Goal: Task Accomplishment & Management: Manage account settings

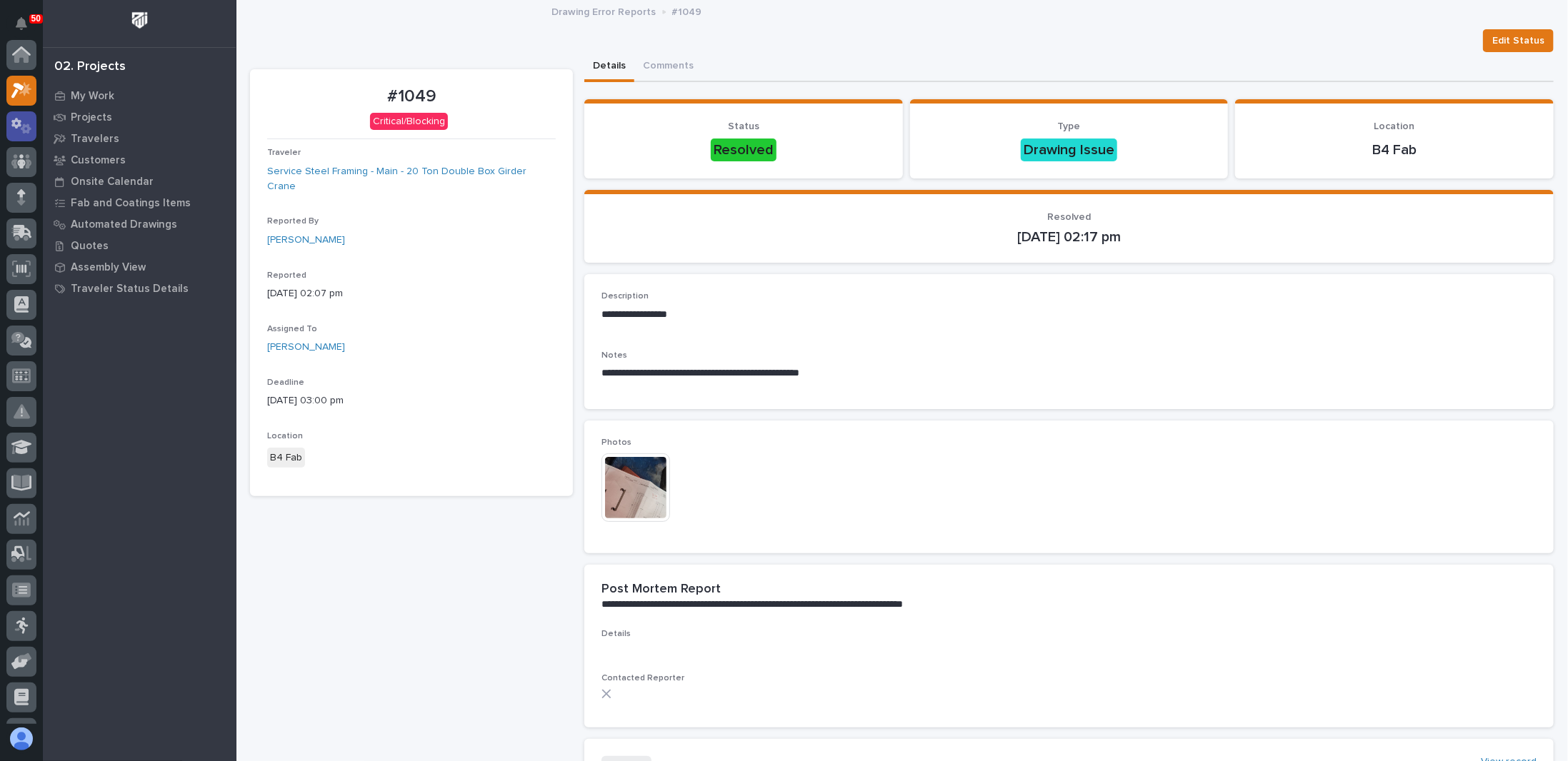
scroll to position [36, 0]
click at [91, 97] on p "My Work" at bounding box center [92, 96] width 44 height 13
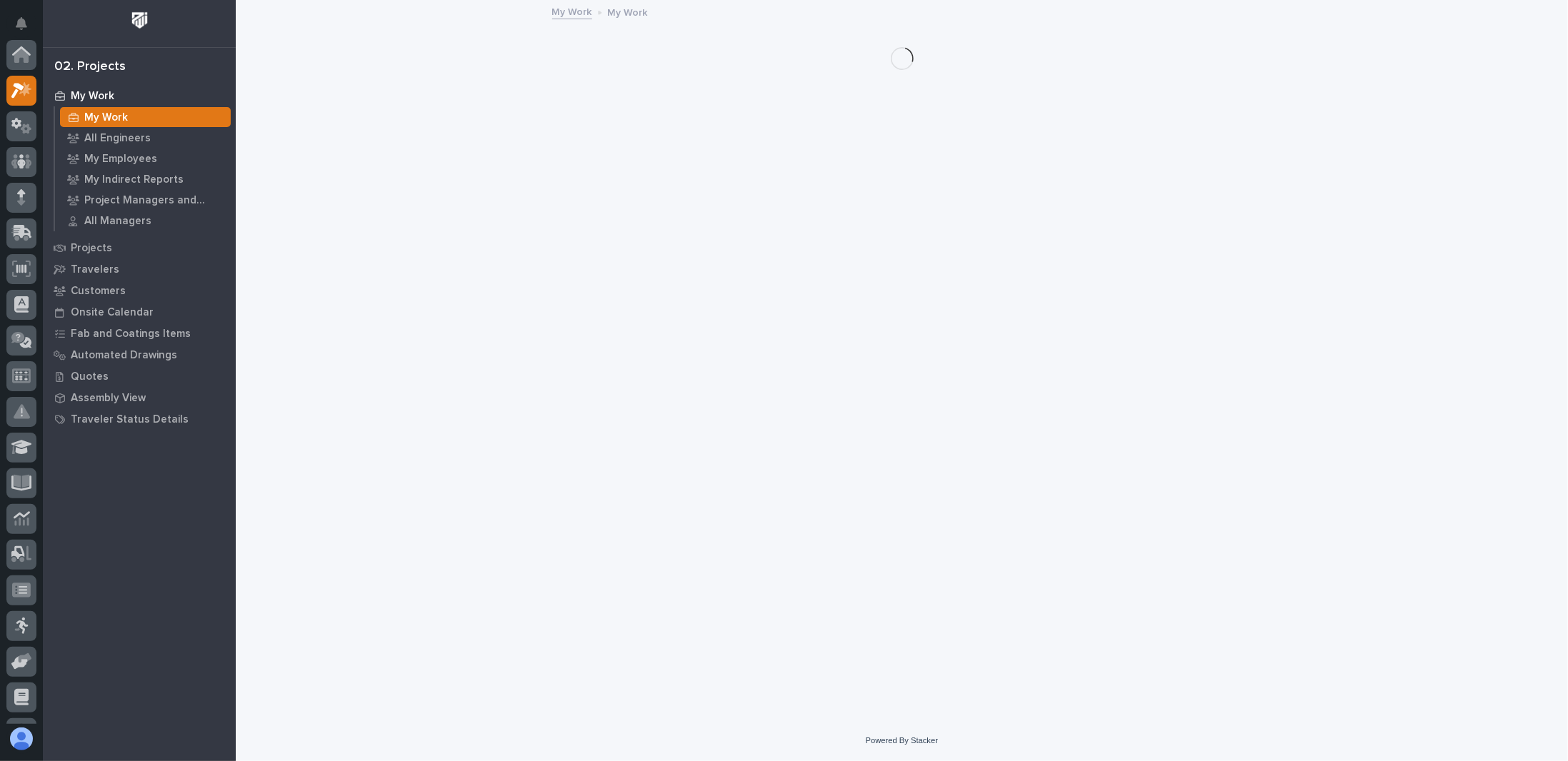
scroll to position [36, 0]
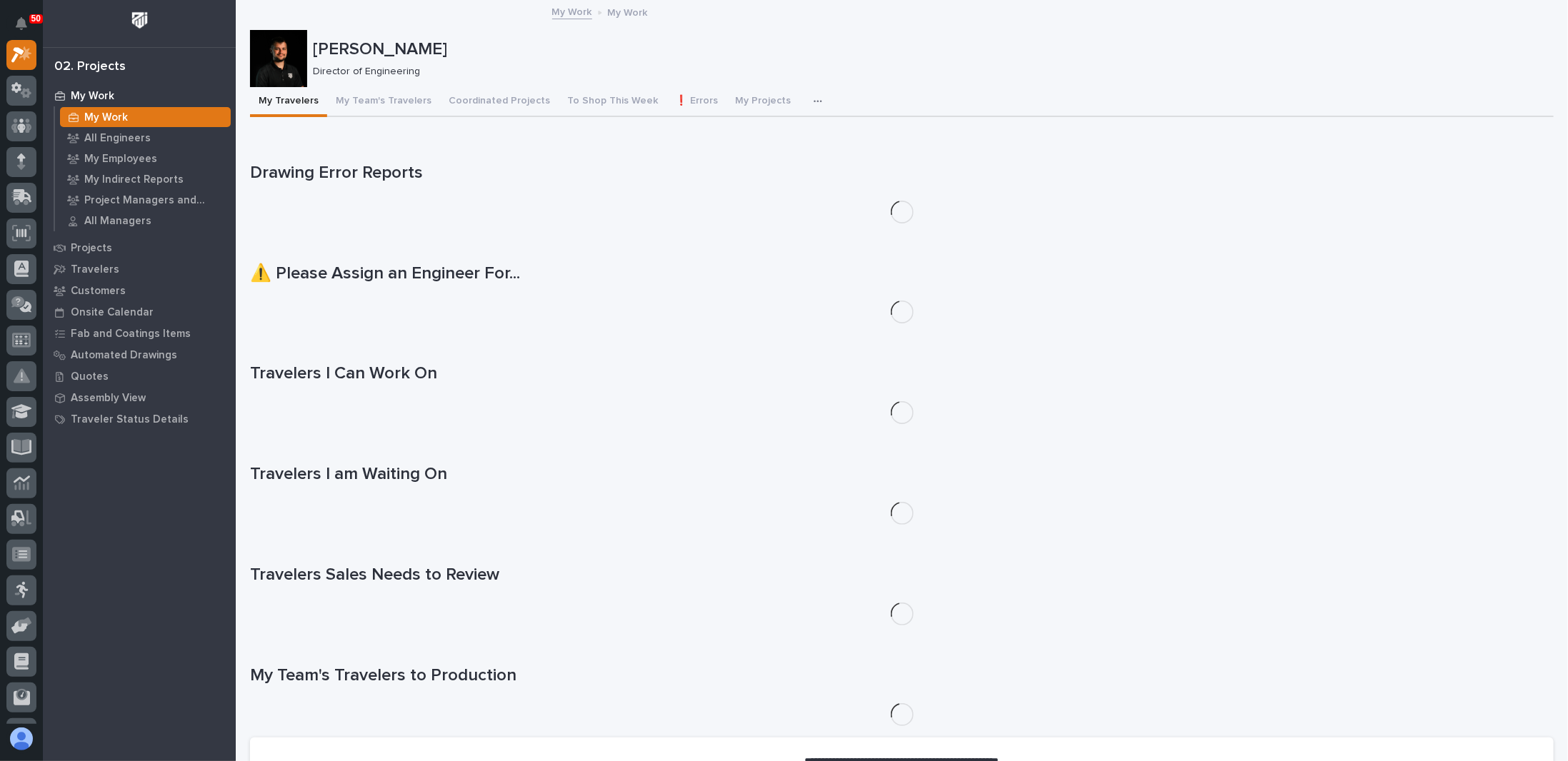
click at [814, 100] on icon "button" at bounding box center [818, 101] width 9 height 10
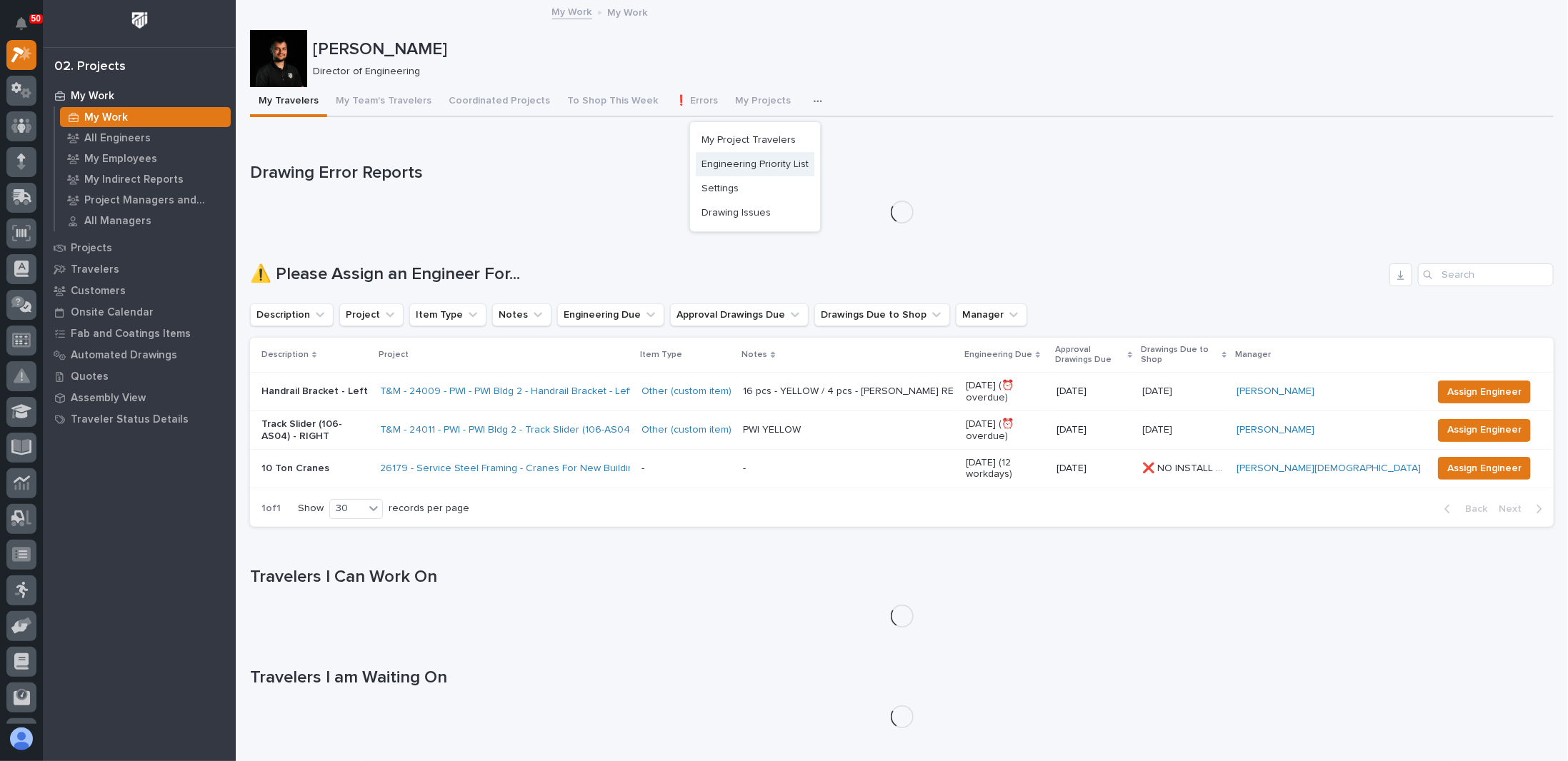
click at [746, 166] on span "Engineering Priority List" at bounding box center [755, 164] width 107 height 13
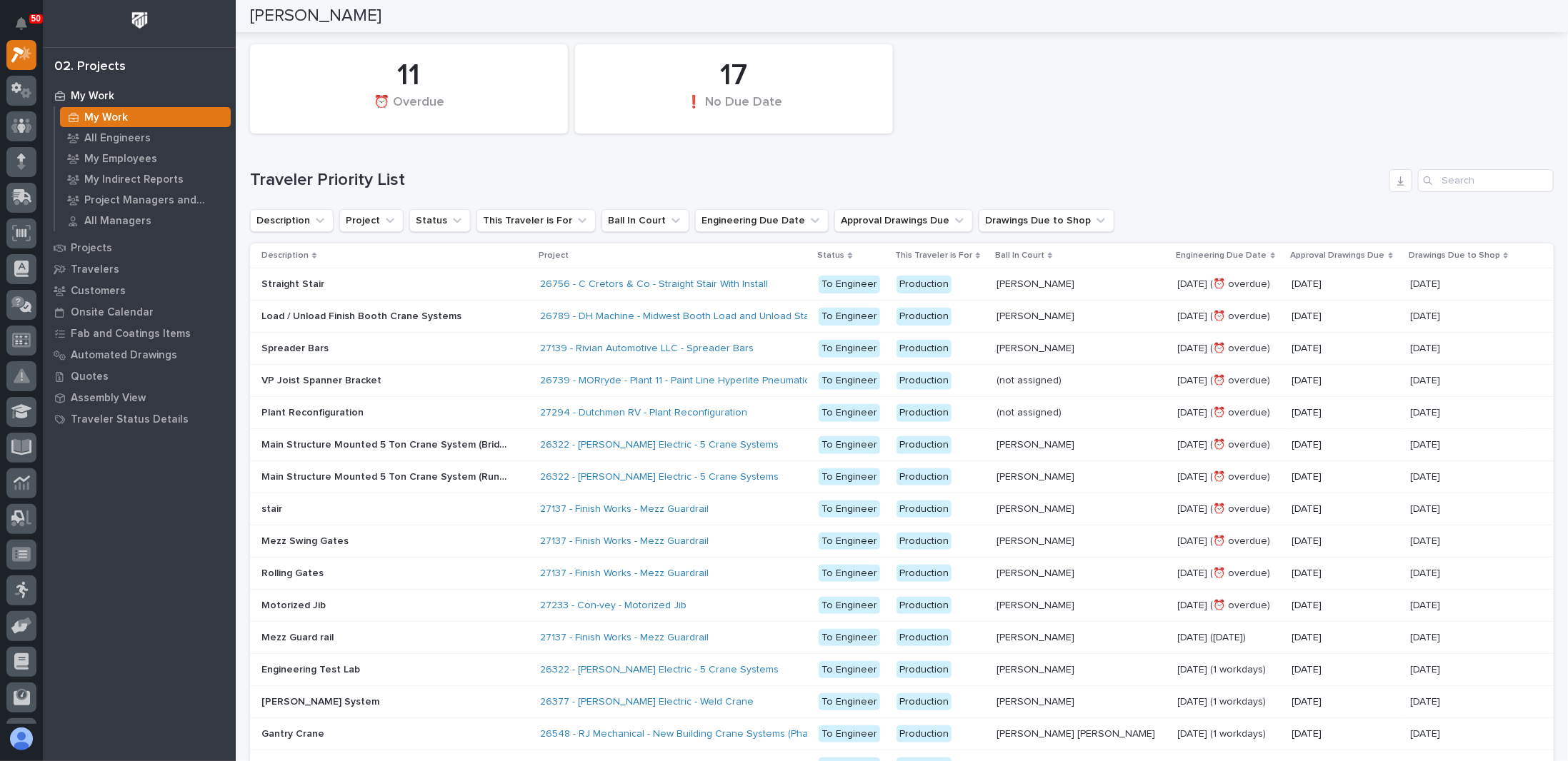
scroll to position [71, 0]
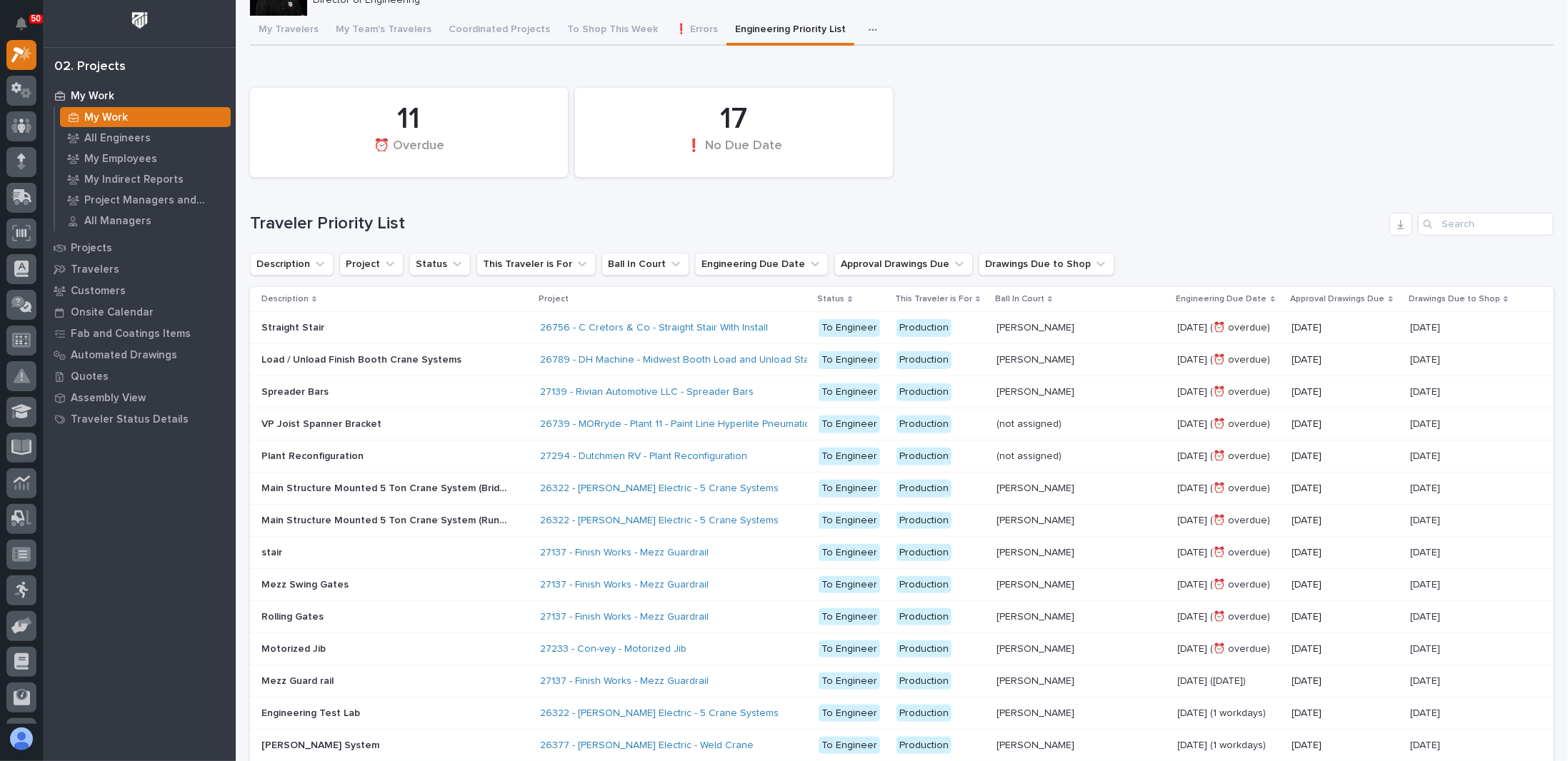
click at [985, 328] on p "Production" at bounding box center [941, 328] width 89 height 18
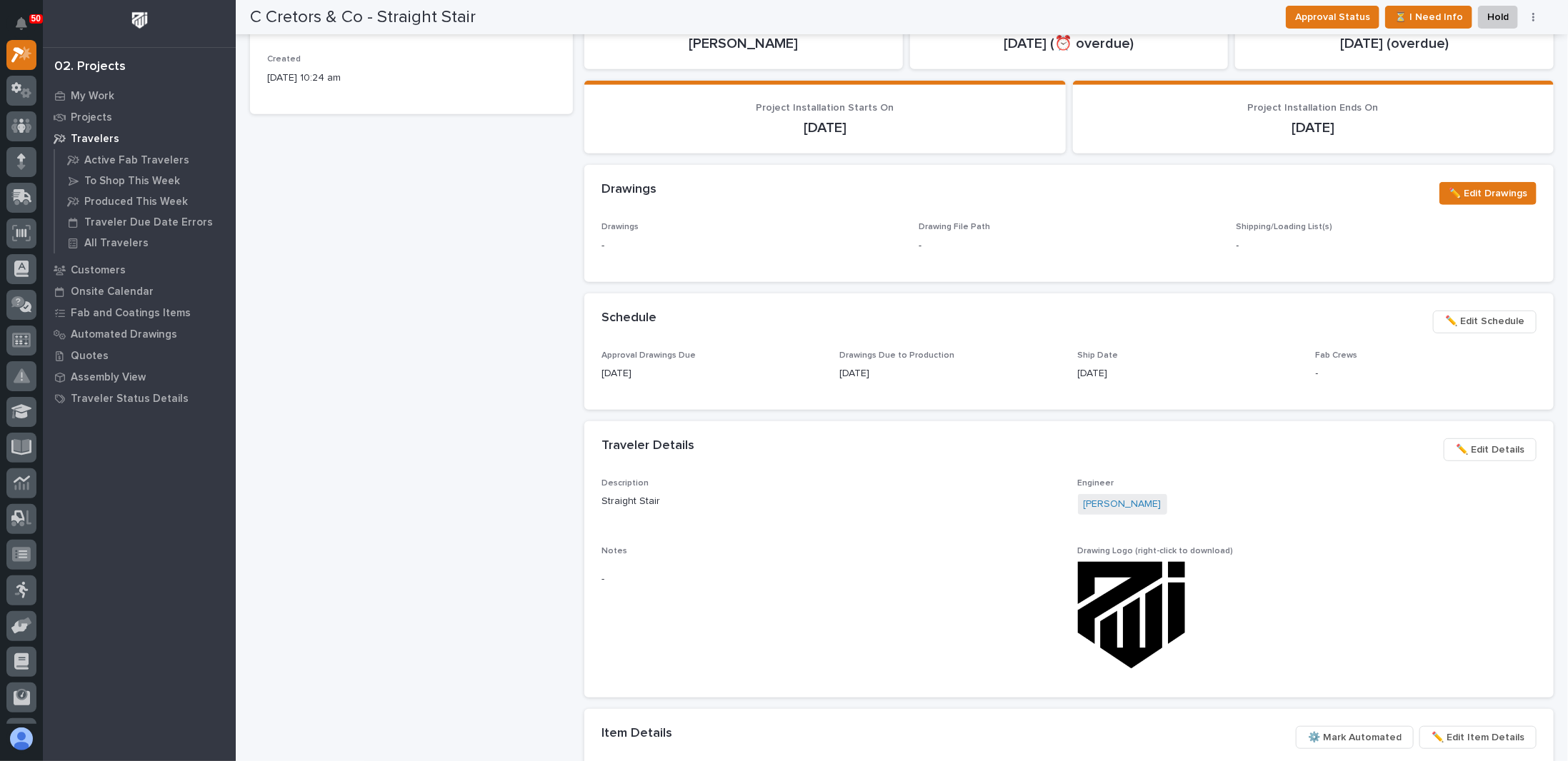
scroll to position [428, 0]
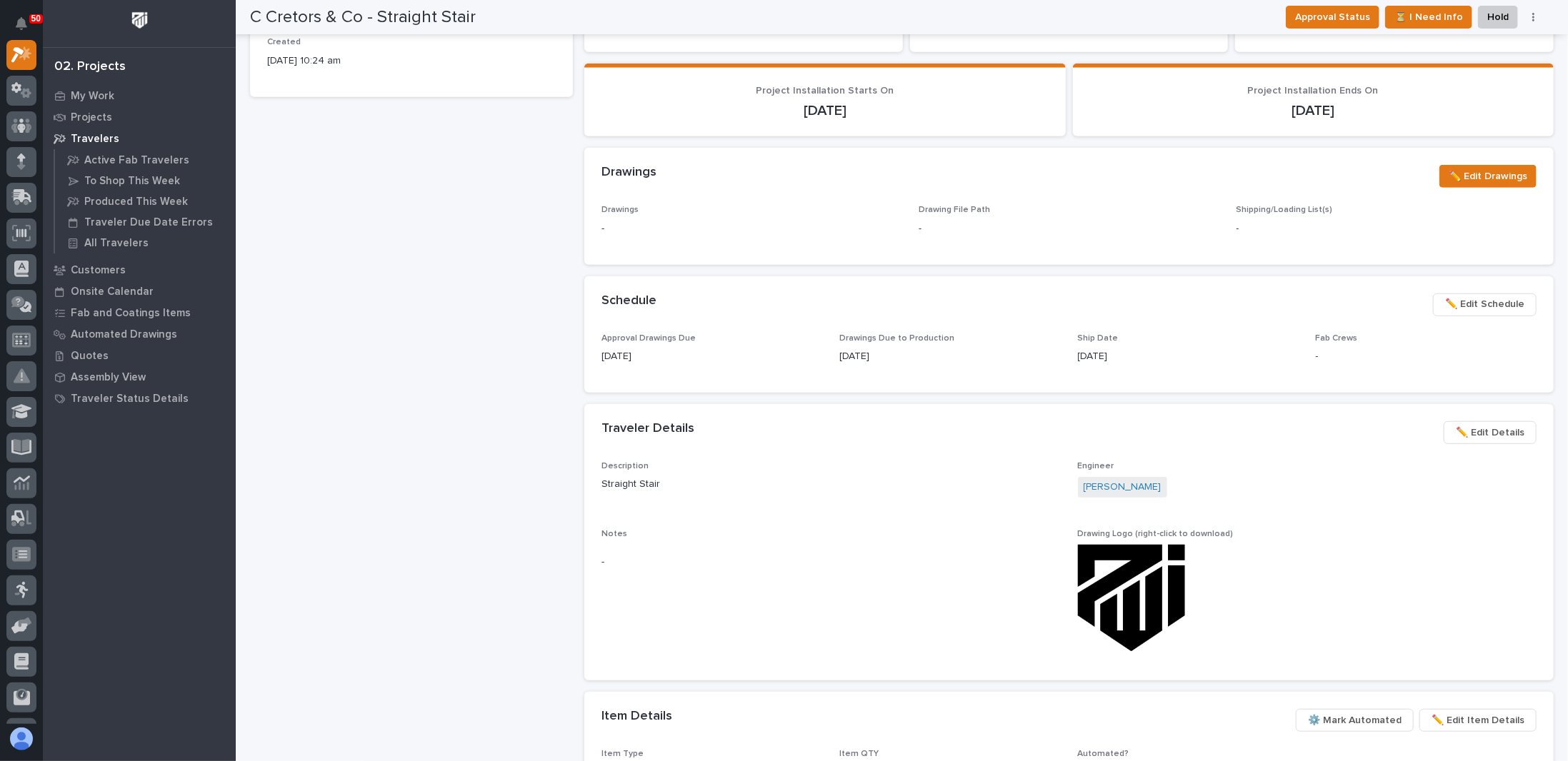
click at [1489, 298] on span "✏️ Edit Schedule" at bounding box center [1484, 304] width 79 height 17
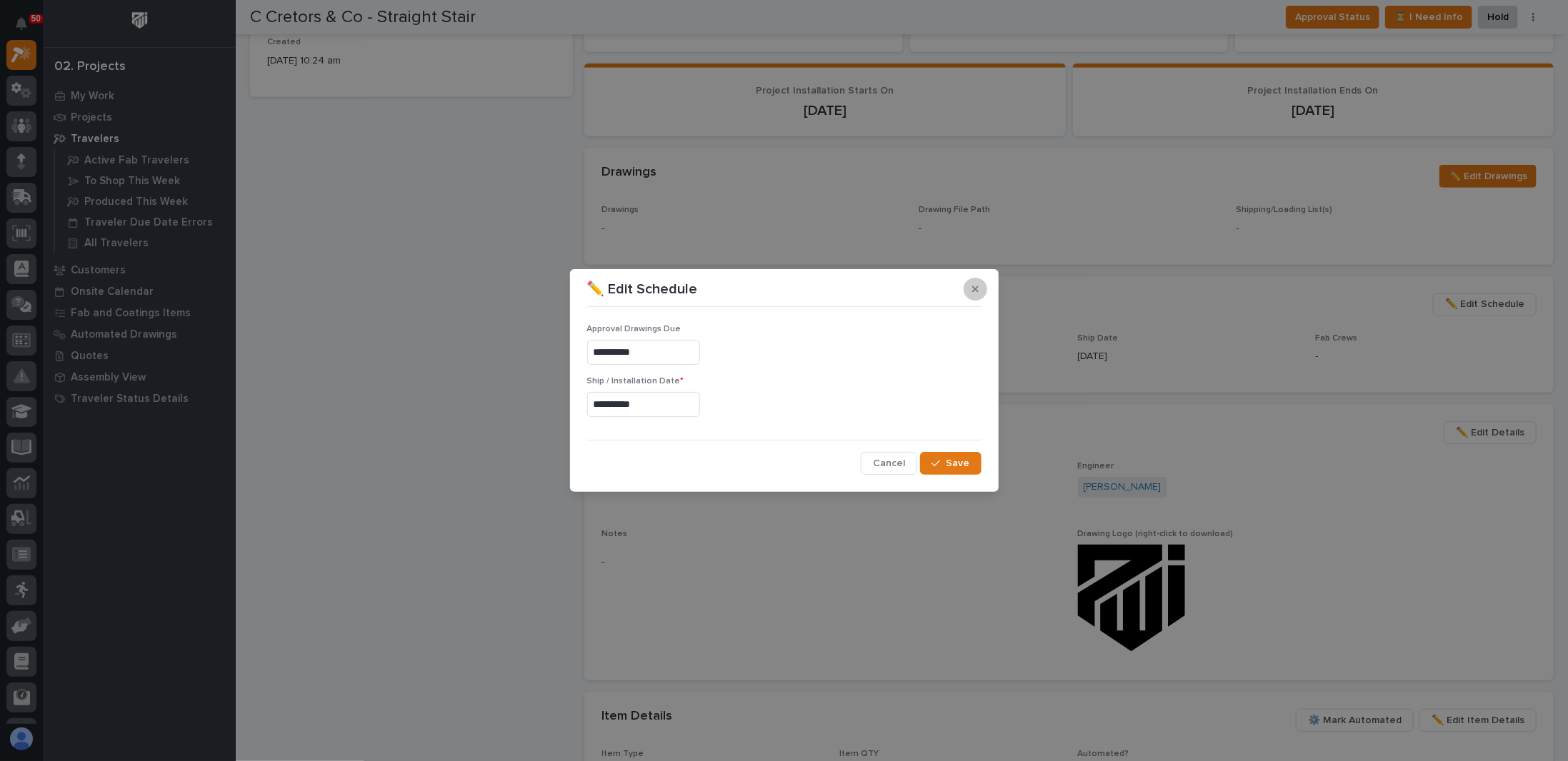
click at [974, 286] on icon "button" at bounding box center [975, 289] width 6 height 10
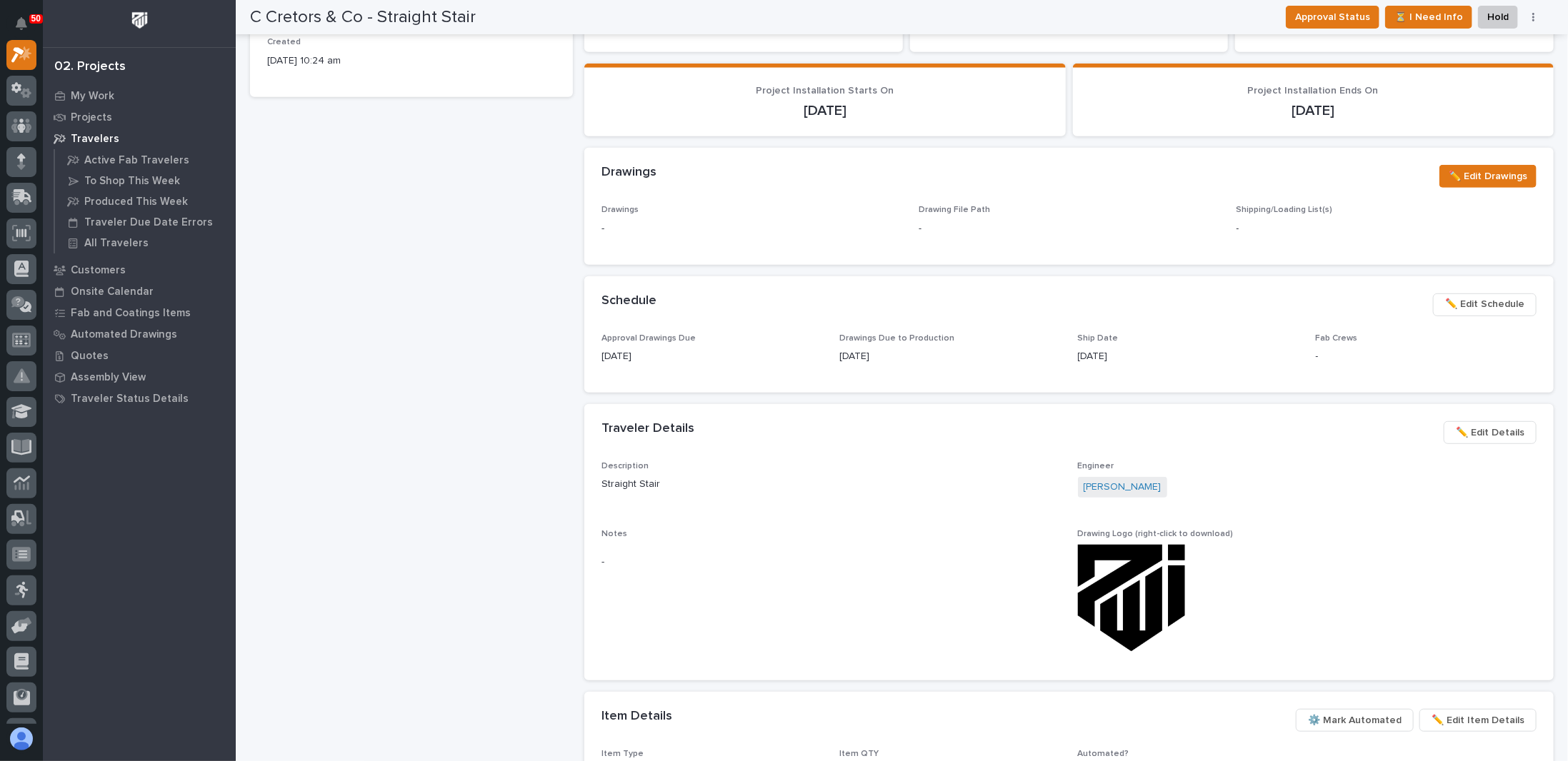
click at [1477, 297] on span "✏️ Edit Schedule" at bounding box center [1484, 304] width 79 height 17
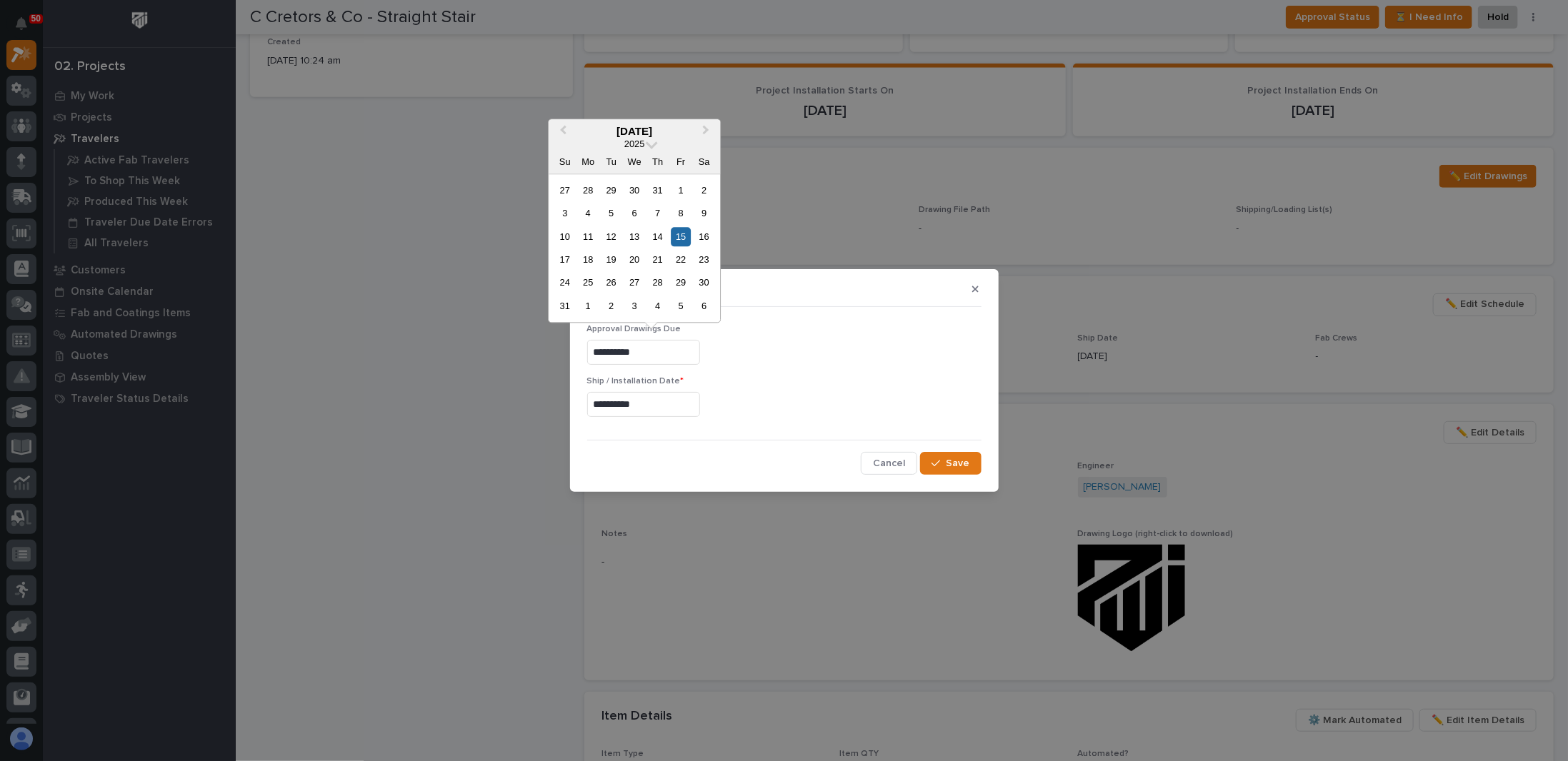
click at [660, 348] on input "**********" at bounding box center [644, 352] width 113 height 25
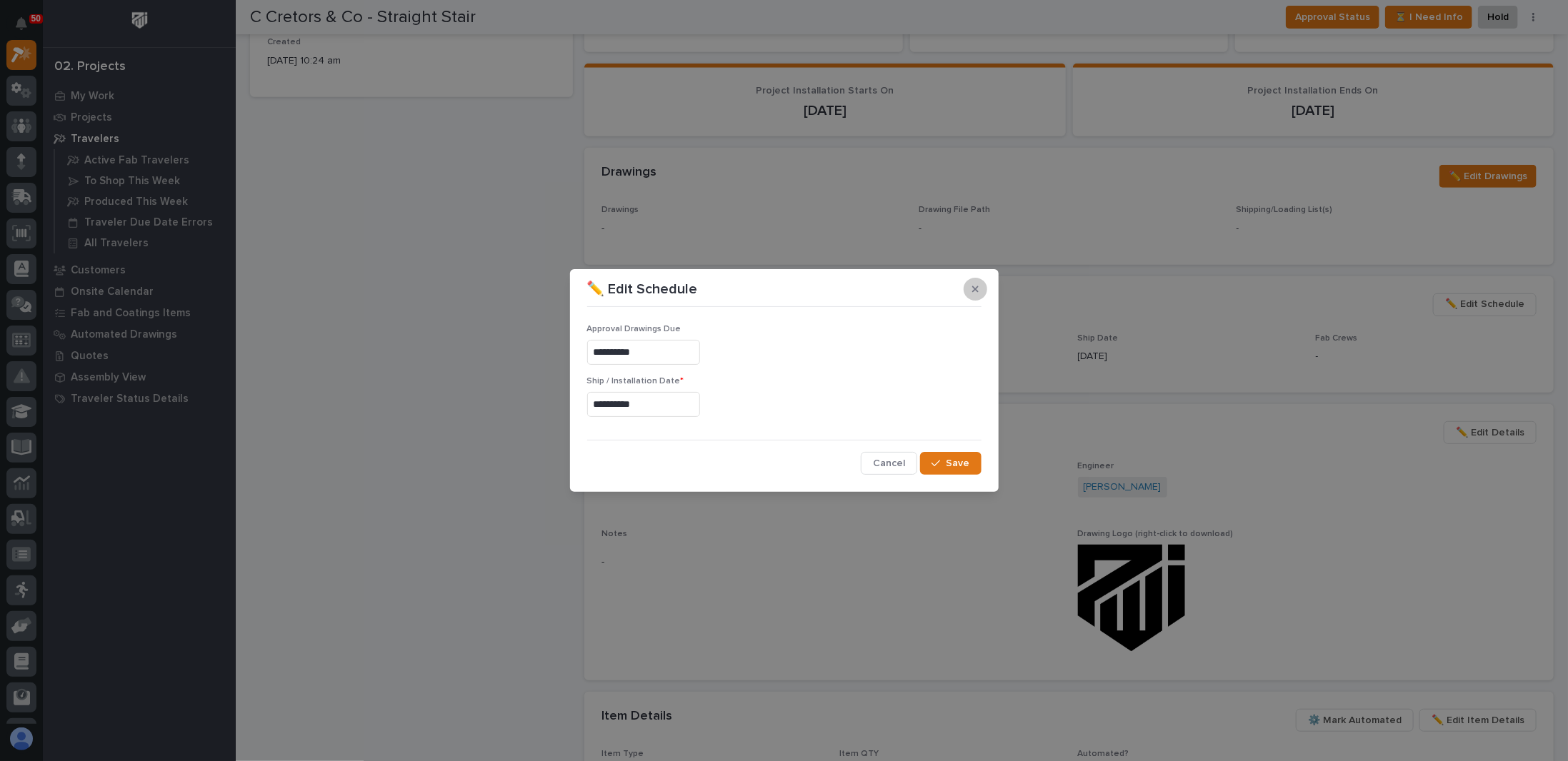
click at [976, 289] on icon "button" at bounding box center [975, 288] width 6 height 6
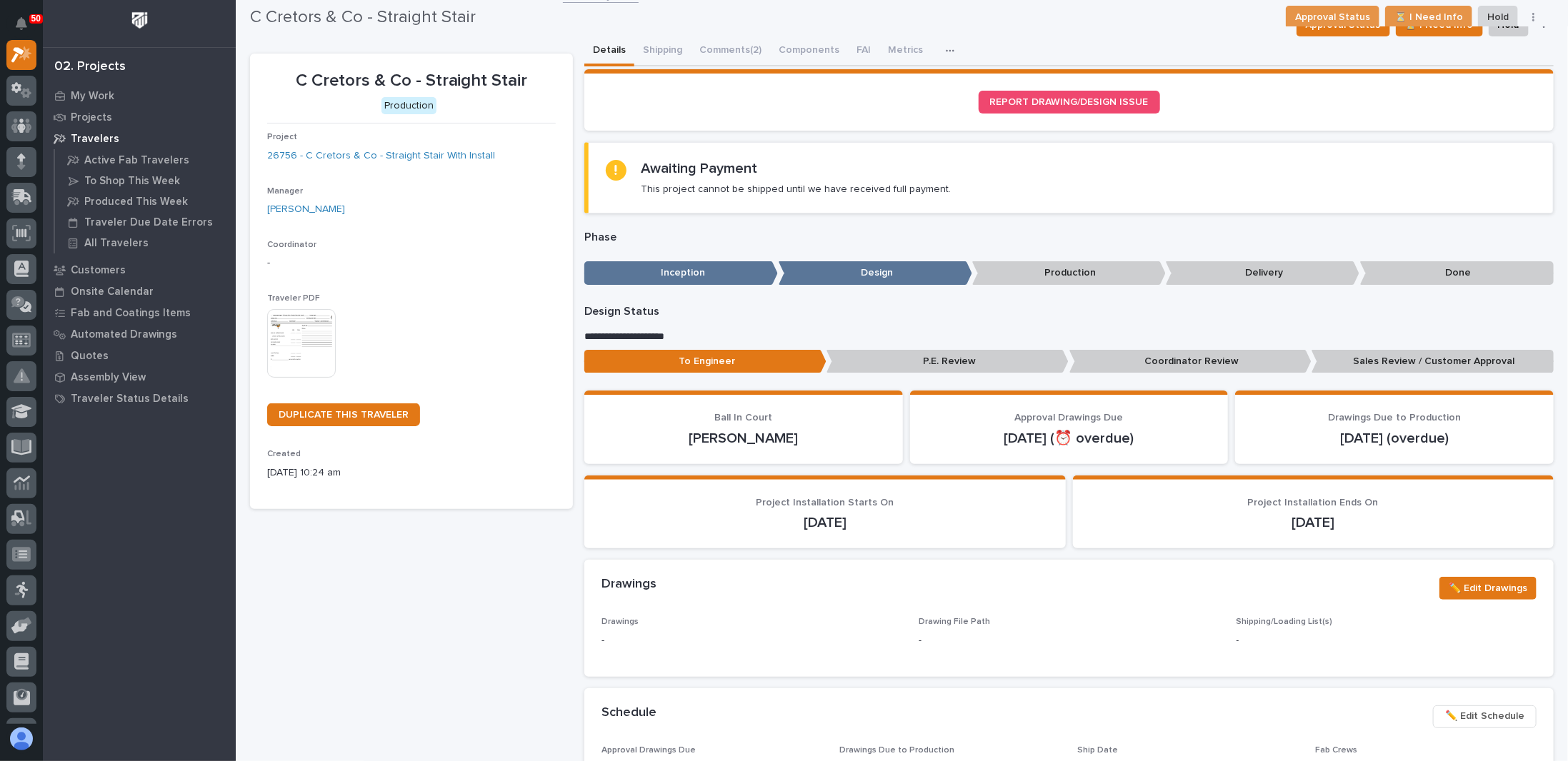
scroll to position [0, 0]
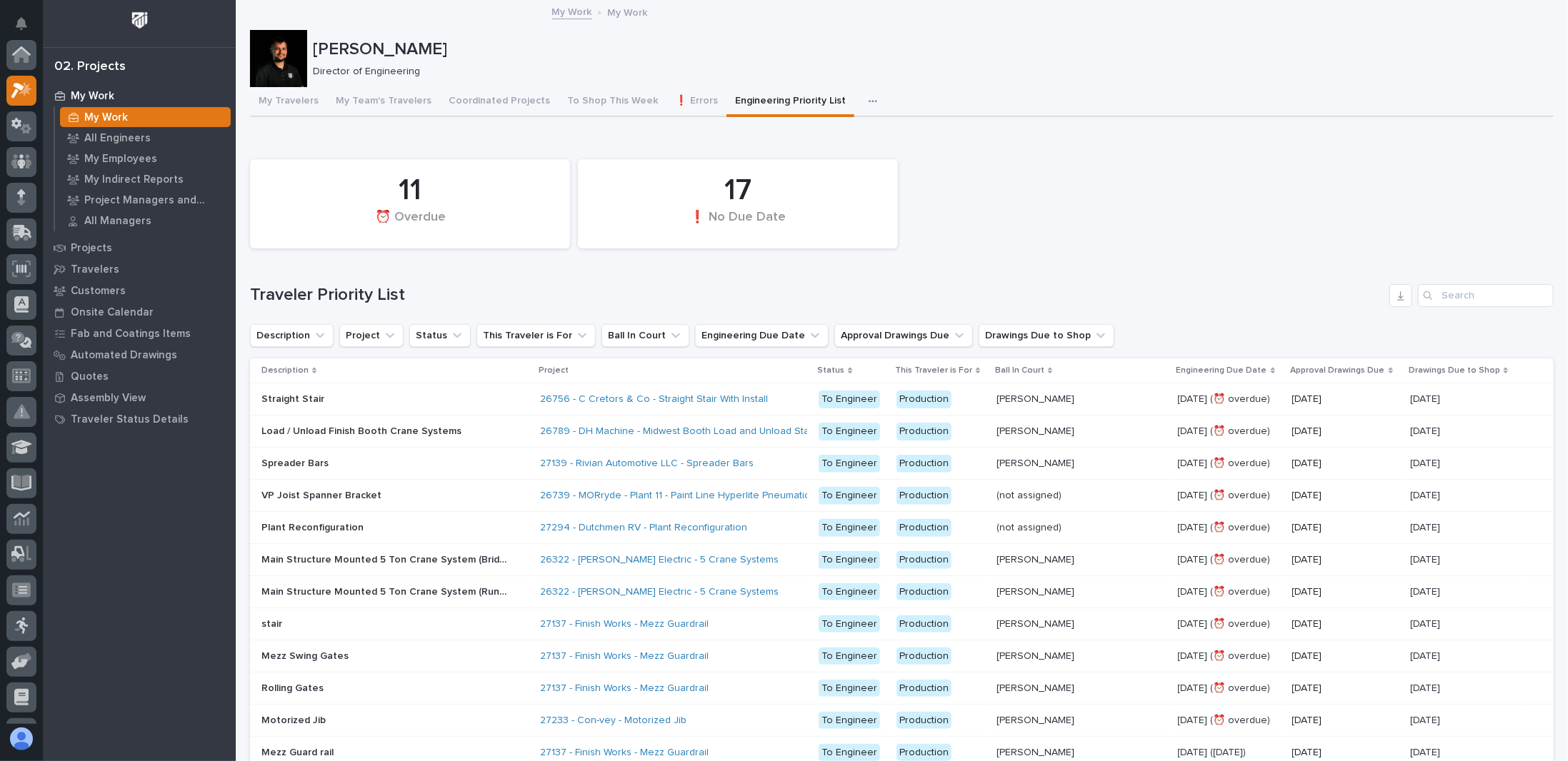
scroll to position [36, 0]
click at [1140, 248] on div "11 ⏰ Overdue 17 ❗ No Due Date" at bounding box center [902, 203] width 1318 height 104
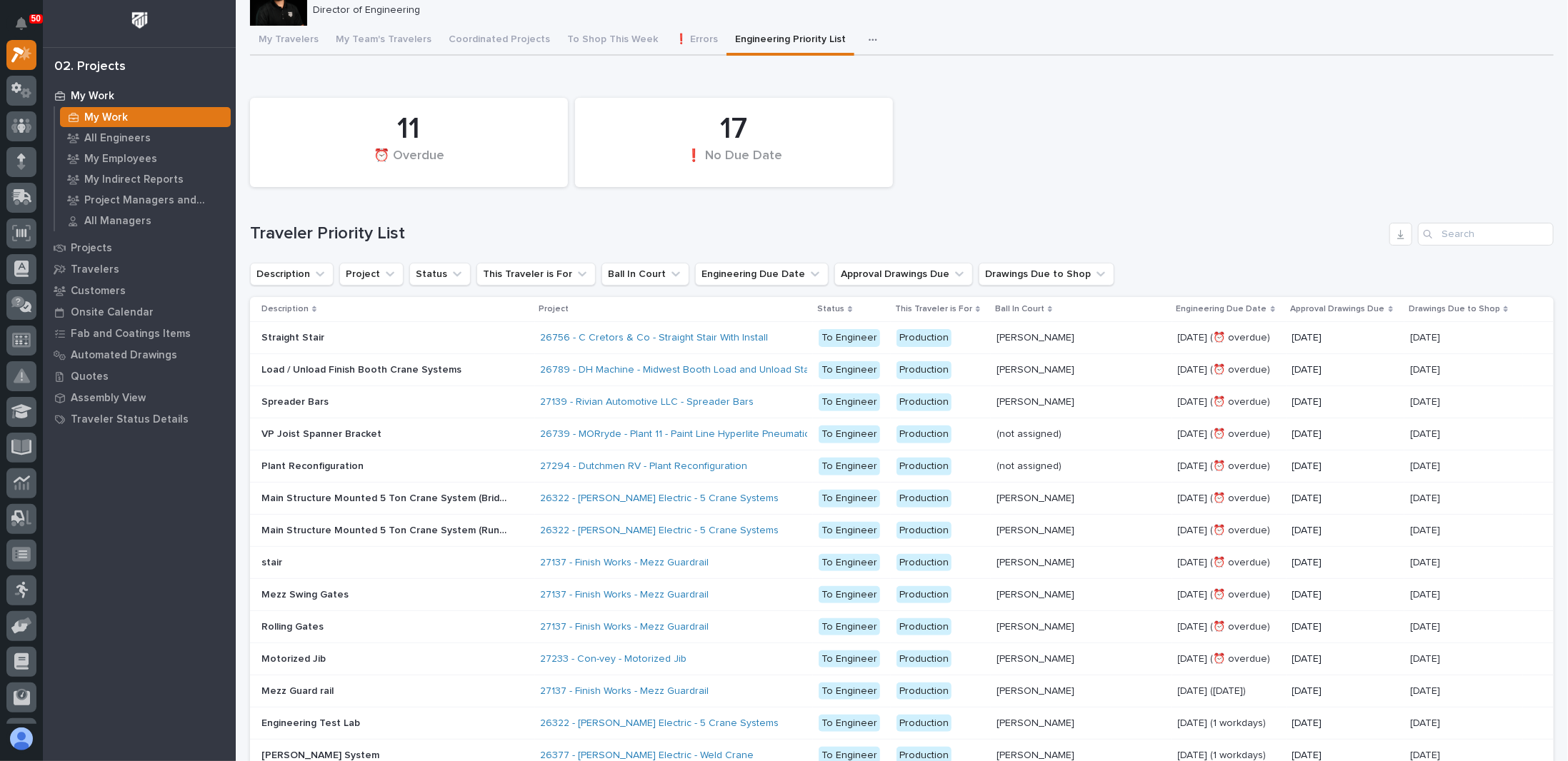
scroll to position [143, 0]
